Goal: Transaction & Acquisition: Purchase product/service

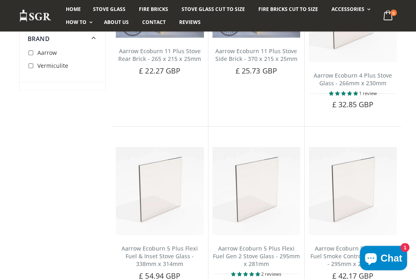
scroll to position [2212, 0]
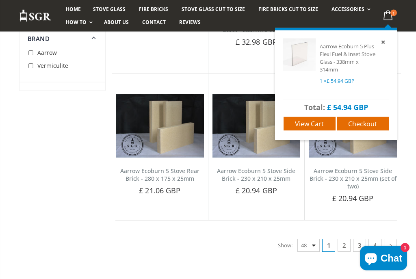
scroll to position [2619, 0]
click at [393, 241] on icon at bounding box center [390, 245] width 9 height 8
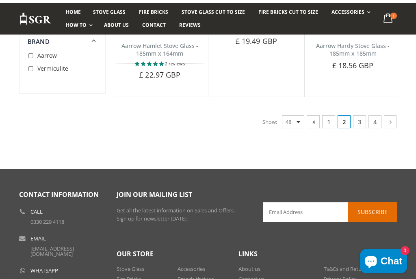
scroll to position [2710, 0]
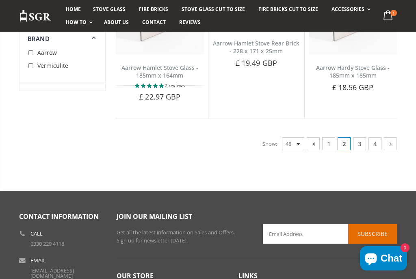
click at [389, 140] on icon at bounding box center [390, 144] width 9 height 8
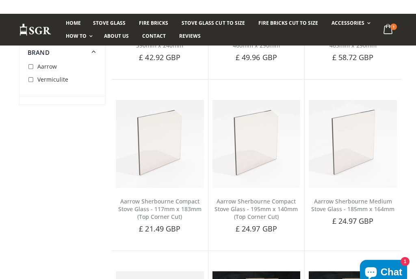
scroll to position [1369, 0]
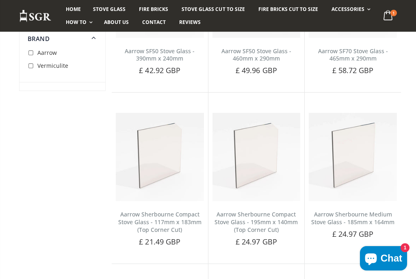
click at [346, 26] on link "Rope Kits" at bounding box center [372, 27] width 83 height 14
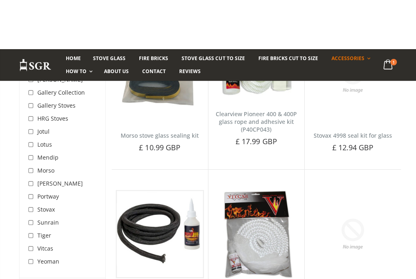
scroll to position [1890, 0]
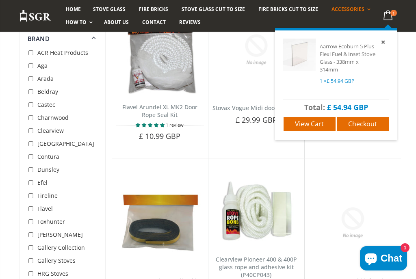
click at [313, 119] on span "View cart" at bounding box center [309, 123] width 29 height 9
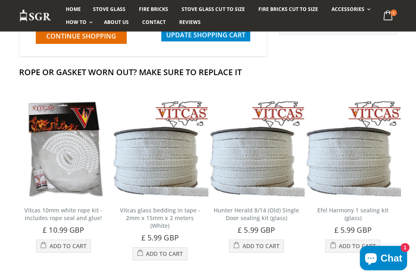
scroll to position [190, 0]
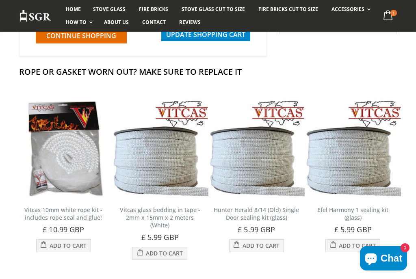
click at [63, 249] on span "Add to Cart" at bounding box center [68, 246] width 37 height 8
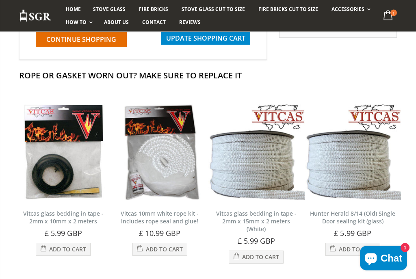
scroll to position [184, 0]
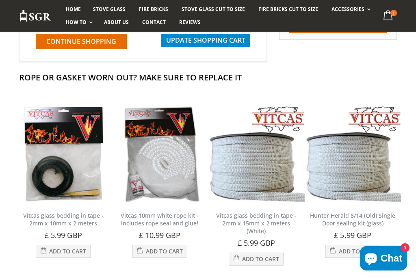
click at [160, 255] on span "Add to Cart" at bounding box center [164, 251] width 37 height 8
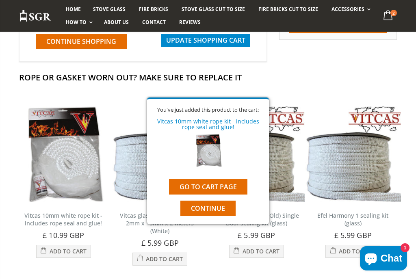
click at [211, 189] on img at bounding box center [256, 154] width 97 height 97
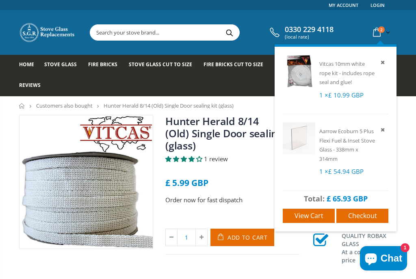
click at [309, 215] on span "View cart" at bounding box center [309, 215] width 29 height 9
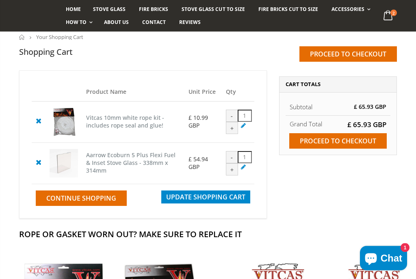
scroll to position [69, 0]
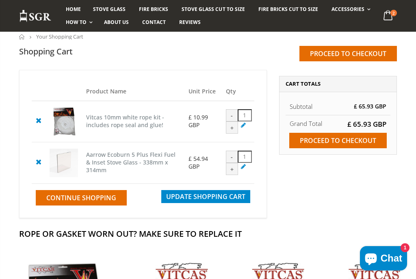
click at [340, 138] on input "Proceed to checkout" at bounding box center [337, 140] width 97 height 15
